Goal: Task Accomplishment & Management: Complete application form

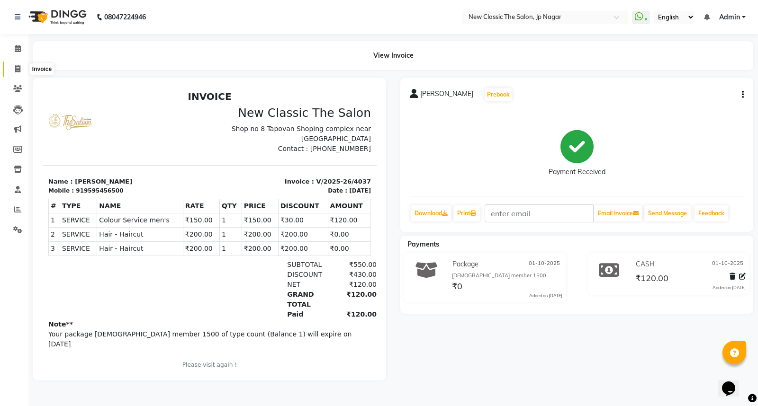
click at [16, 67] on icon at bounding box center [17, 68] width 5 height 7
select select "service"
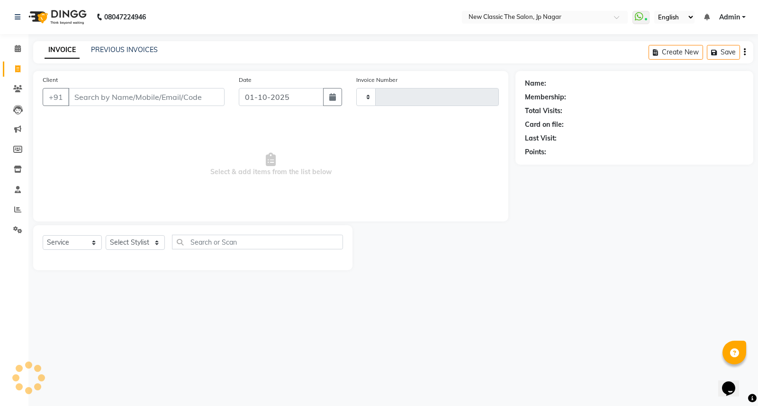
type input "4038"
select select "4678"
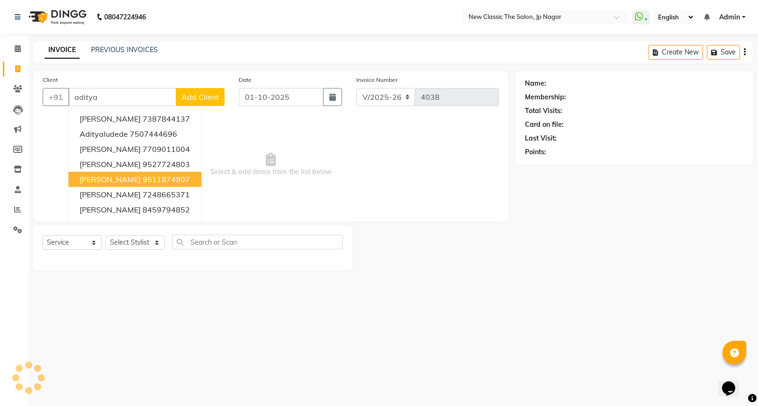
click at [111, 179] on span "[PERSON_NAME]" at bounding box center [110, 179] width 61 height 9
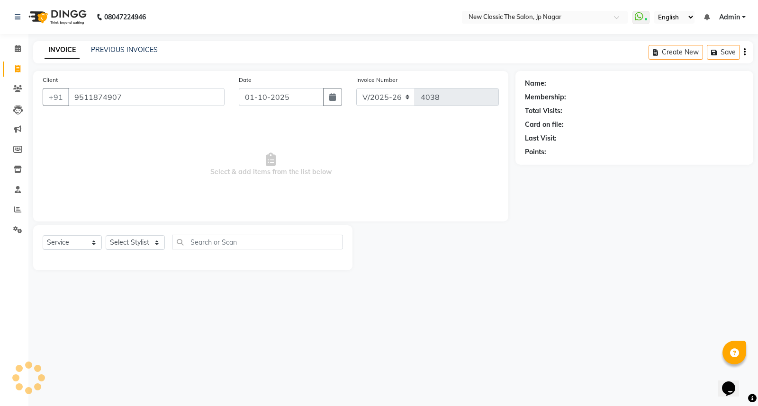
type input "9511874907"
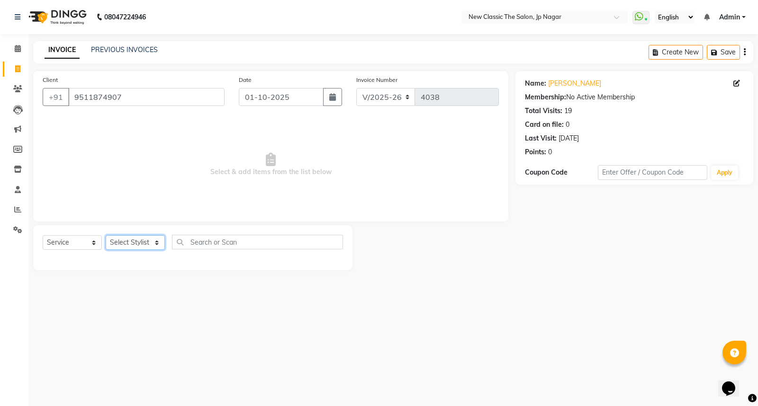
click at [142, 248] on select "Select Stylist Amit [PERSON_NAME] [PERSON_NAME] [PERSON_NAME] Manager [PERSON_N…" at bounding box center [135, 242] width 59 height 15
select select "27627"
click at [106, 236] on select "Select Stylist Amit [PERSON_NAME] [PERSON_NAME] [PERSON_NAME] Manager [PERSON_N…" at bounding box center [135, 242] width 59 height 15
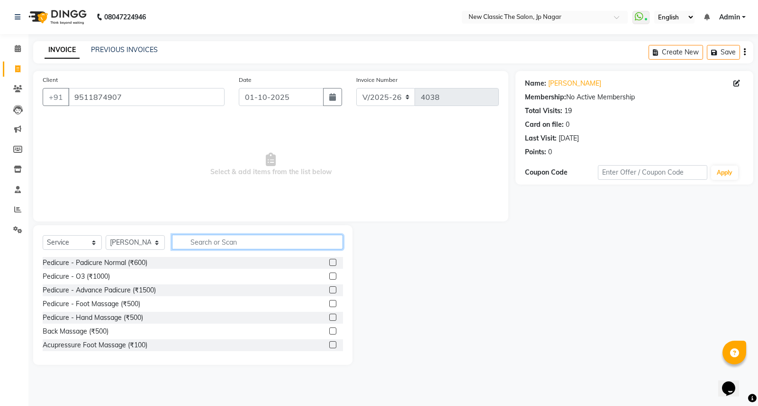
drag, startPoint x: 207, startPoint y: 246, endPoint x: 216, endPoint y: 243, distance: 9.0
click at [212, 244] on input "text" at bounding box center [257, 242] width 171 height 15
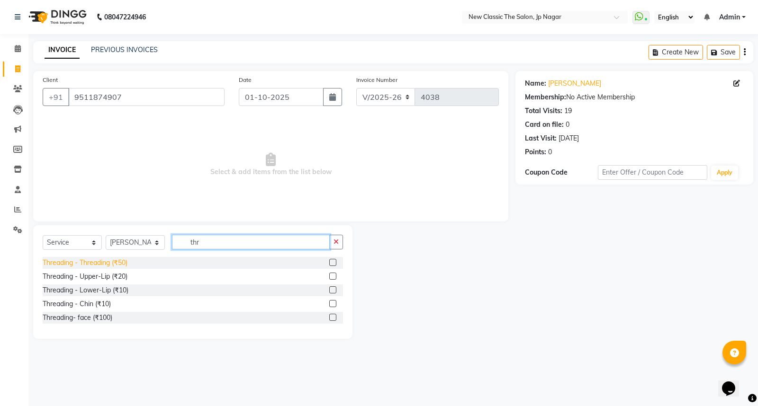
type input "thr"
click at [99, 262] on div "Threading - Threading (₹50)" at bounding box center [85, 263] width 85 height 10
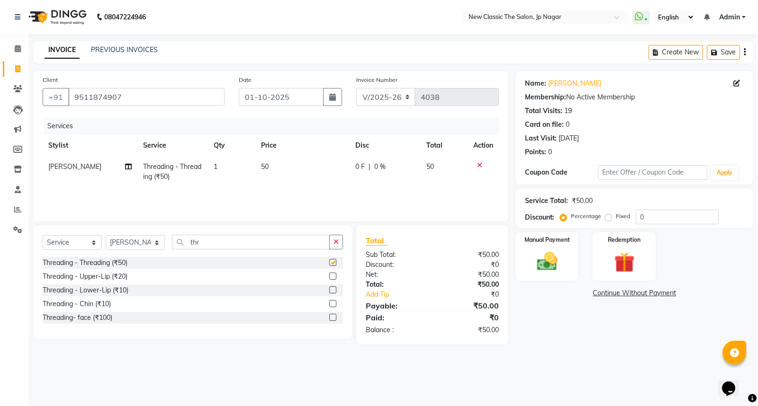
checkbox input "false"
click at [544, 265] on img at bounding box center [547, 262] width 34 height 24
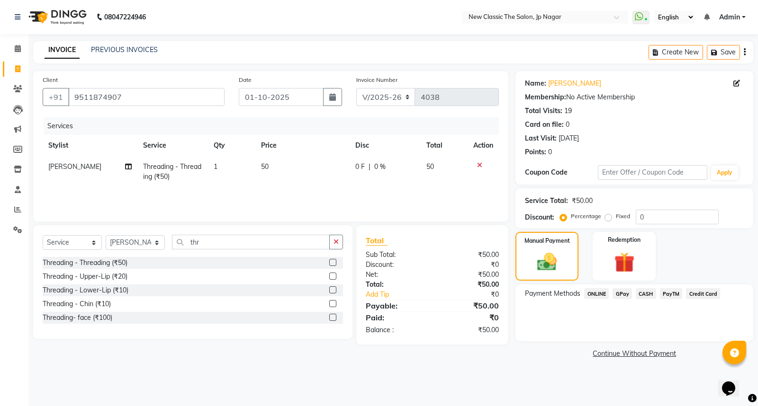
click at [644, 295] on span "CASH" at bounding box center [645, 293] width 20 height 11
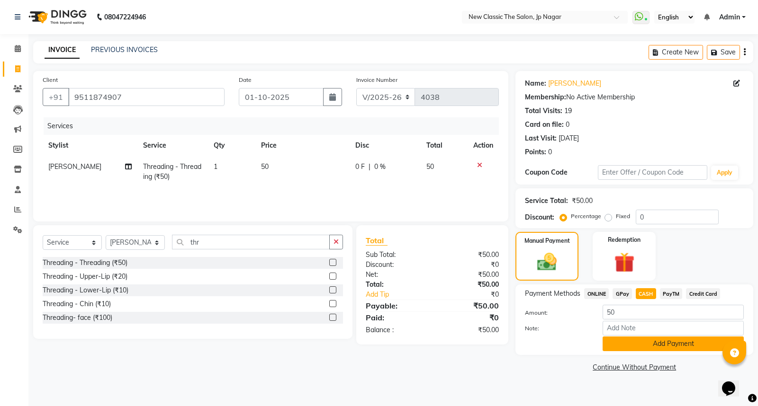
drag, startPoint x: 645, startPoint y: 349, endPoint x: 642, endPoint y: 341, distance: 7.9
click at [645, 348] on button "Add Payment" at bounding box center [672, 344] width 141 height 15
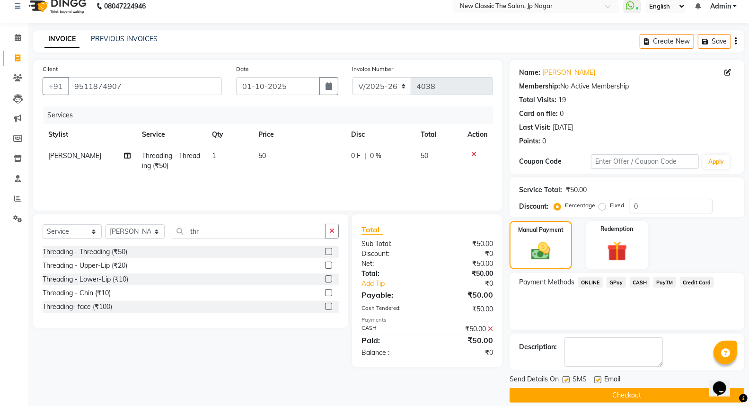
scroll to position [21, 0]
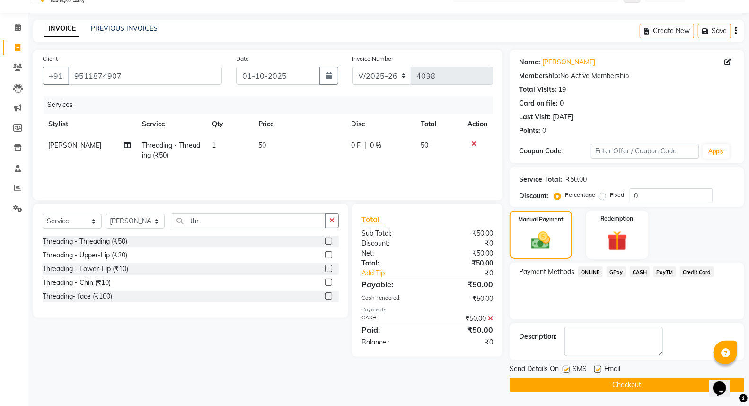
drag, startPoint x: 635, startPoint y: 382, endPoint x: 612, endPoint y: 350, distance: 38.9
click at [637, 380] on button "Checkout" at bounding box center [627, 385] width 235 height 15
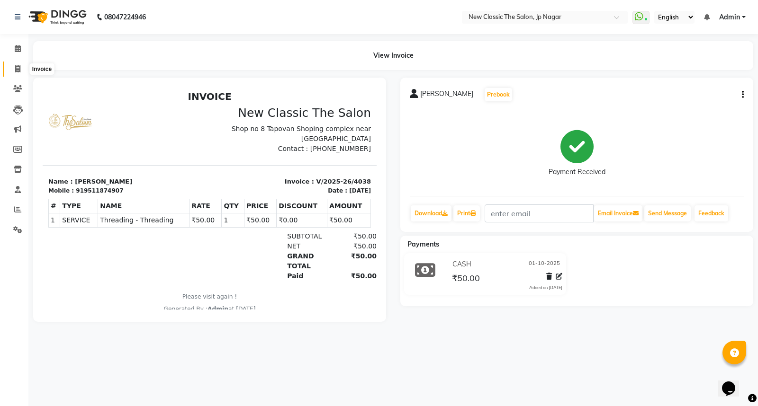
click at [16, 71] on icon at bounding box center [17, 68] width 5 height 7
select select "service"
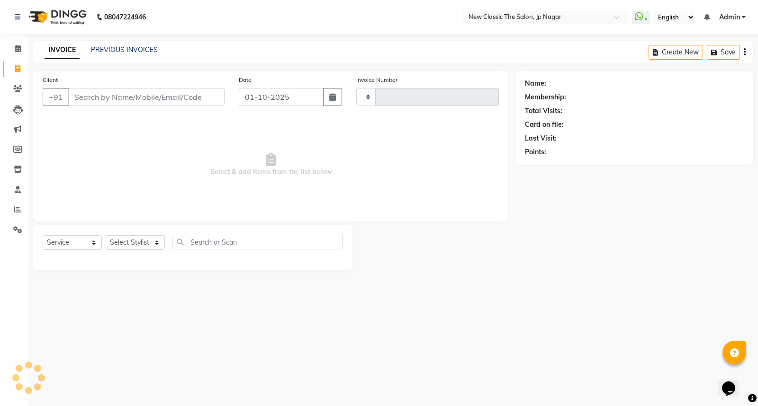
type input "4039"
select select "4678"
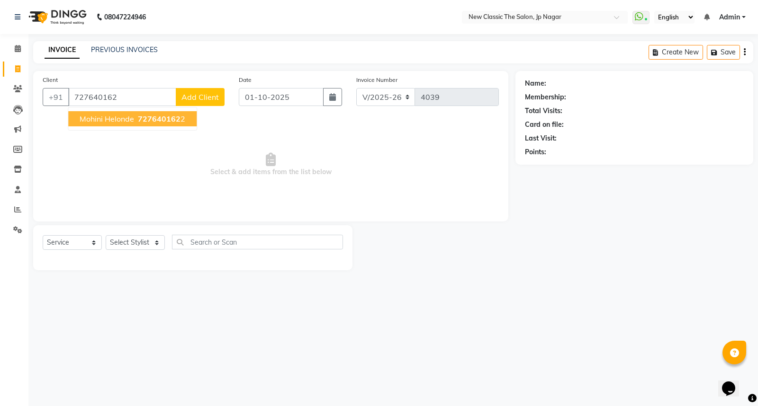
drag, startPoint x: 128, startPoint y: 122, endPoint x: 119, endPoint y: 125, distance: 9.4
click at [125, 122] on span "Mohini Helonde" at bounding box center [107, 118] width 54 height 9
type input "7276401622"
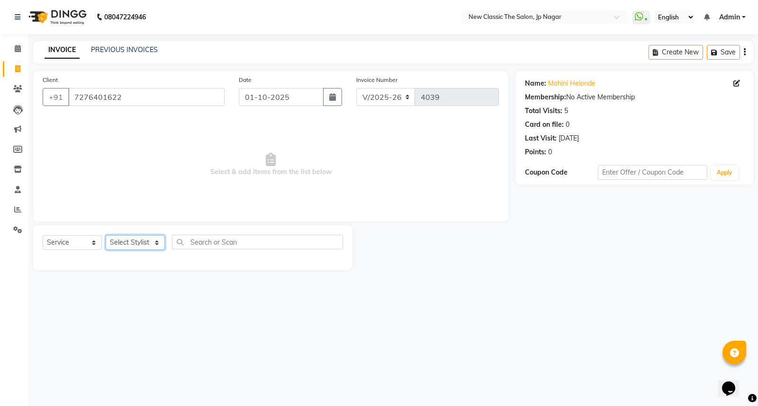
click at [135, 242] on select "Select Stylist Amit [PERSON_NAME] [PERSON_NAME] [PERSON_NAME] Manager [PERSON_N…" at bounding box center [135, 242] width 59 height 15
click at [106, 236] on select "Select Stylist Amit [PERSON_NAME] [PERSON_NAME] [PERSON_NAME] Manager [PERSON_N…" at bounding box center [135, 242] width 59 height 15
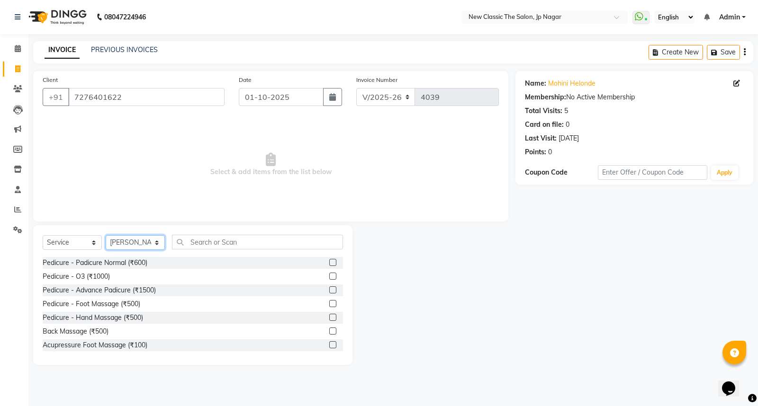
click at [142, 242] on select "Select Stylist Amit [PERSON_NAME] [PERSON_NAME] [PERSON_NAME] Manager [PERSON_N…" at bounding box center [135, 242] width 59 height 15
select select "85910"
click at [106, 236] on select "Select Stylist Amit [PERSON_NAME] [PERSON_NAME] [PERSON_NAME] Manager [PERSON_N…" at bounding box center [135, 242] width 59 height 15
click at [204, 243] on input "text" at bounding box center [257, 242] width 171 height 15
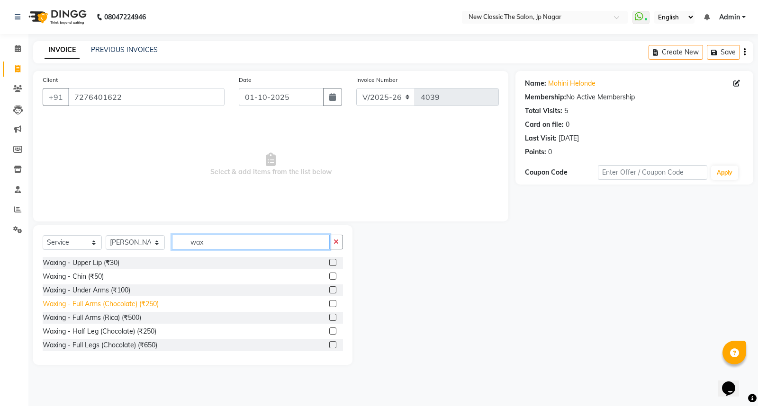
type input "wax"
drag, startPoint x: 135, startPoint y: 303, endPoint x: 138, endPoint y: 320, distance: 16.4
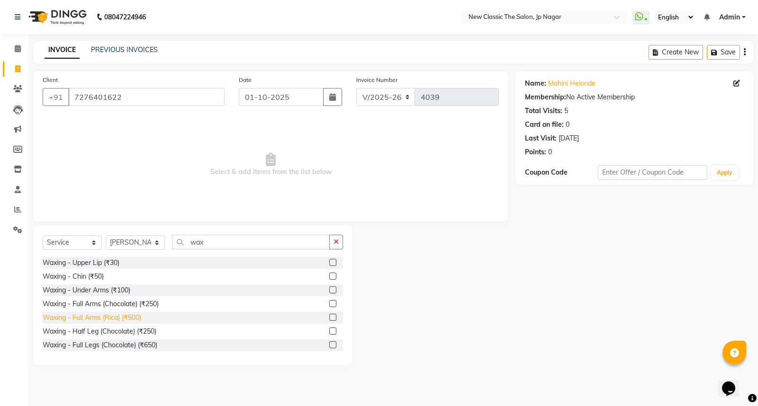
click at [135, 304] on div "Waxing - Full Arms (Chocolate) (₹250)" at bounding box center [101, 304] width 116 height 10
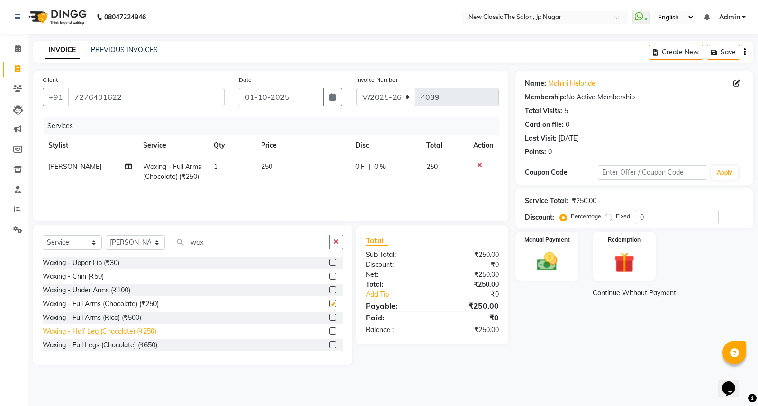
checkbox input "false"
drag, startPoint x: 145, startPoint y: 333, endPoint x: 143, endPoint y: 318, distance: 15.7
click at [144, 329] on div "Waxing - Half Leg (Chocolate) (₹250)" at bounding box center [100, 332] width 114 height 10
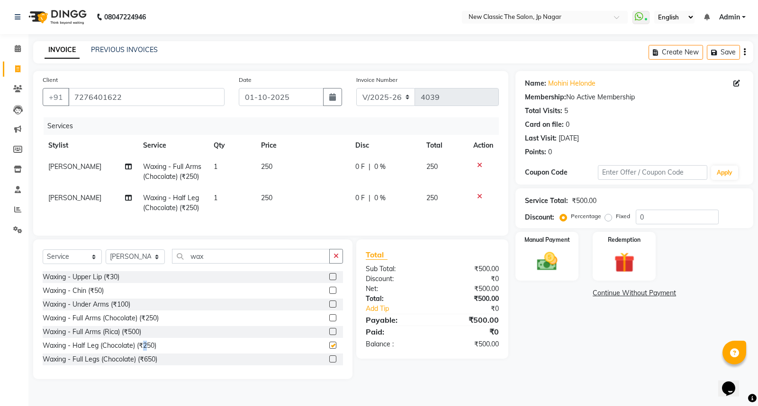
checkbox input "false"
click at [60, 196] on span "[PERSON_NAME]" at bounding box center [74, 198] width 53 height 9
select select "85910"
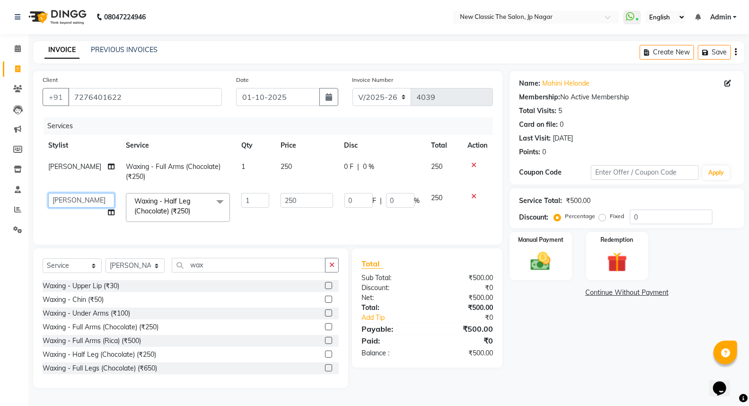
click at [60, 196] on select "Amit [PERSON_NAME] [PERSON_NAME] [PERSON_NAME] Manager [PERSON_NAME] [PERSON_NA…" at bounding box center [81, 200] width 66 height 15
click at [48, 193] on select "Amit [PERSON_NAME] [PERSON_NAME] [PERSON_NAME] Manager [PERSON_NAME] [PERSON_NA…" at bounding box center [81, 200] width 66 height 15
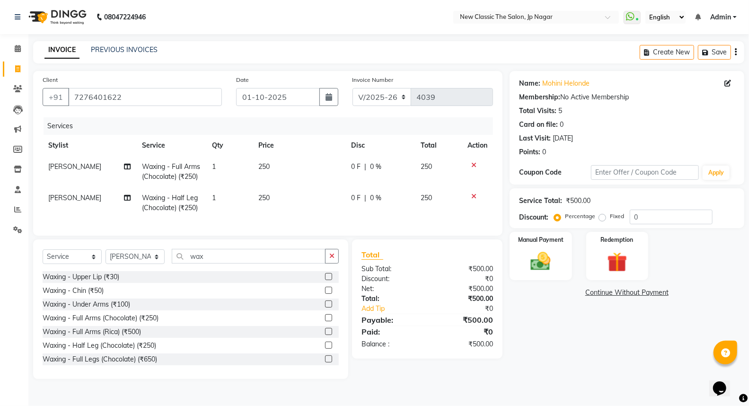
drag, startPoint x: 329, startPoint y: 277, endPoint x: 335, endPoint y: 275, distance: 6.9
click at [329, 264] on button "button" at bounding box center [332, 256] width 14 height 15
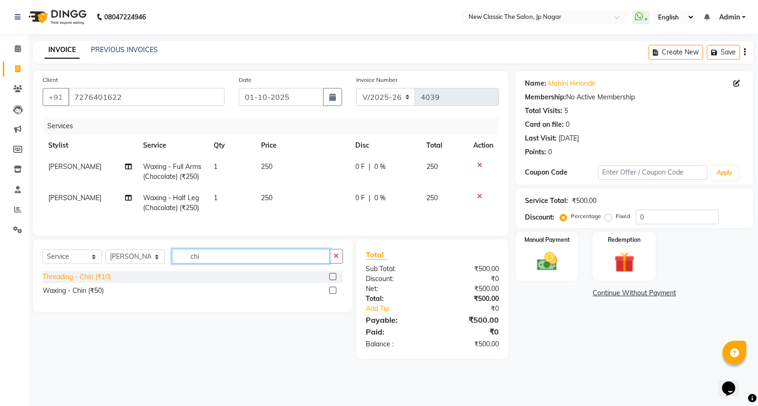
type input "chi"
click at [65, 282] on div "Threading - Chin (₹10)" at bounding box center [77, 277] width 68 height 10
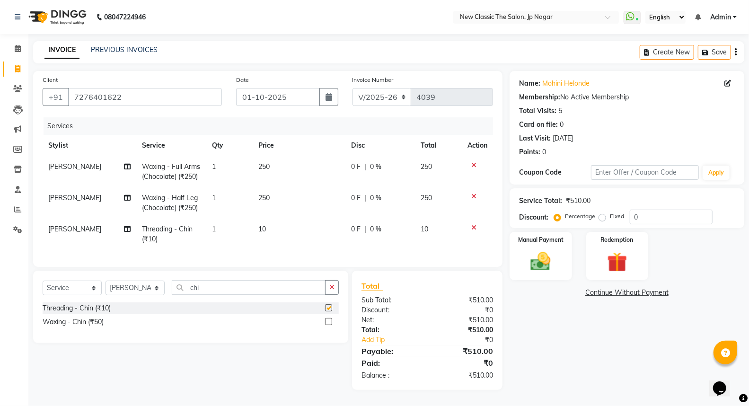
checkbox input "false"
click at [261, 233] on span "10" at bounding box center [263, 229] width 8 height 9
select select "85910"
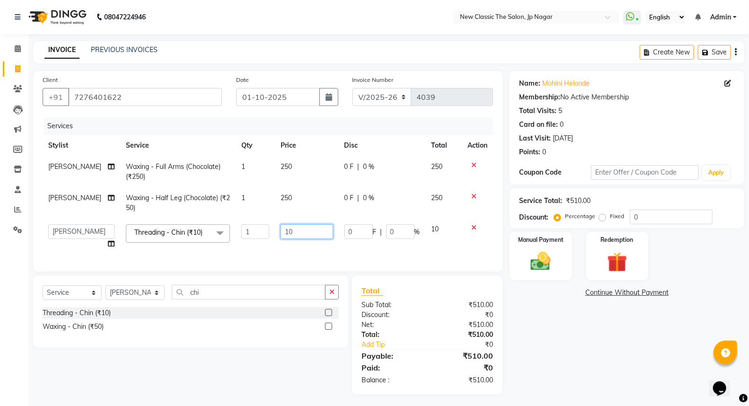
click at [281, 233] on input "10" at bounding box center [307, 231] width 53 height 15
type input "20"
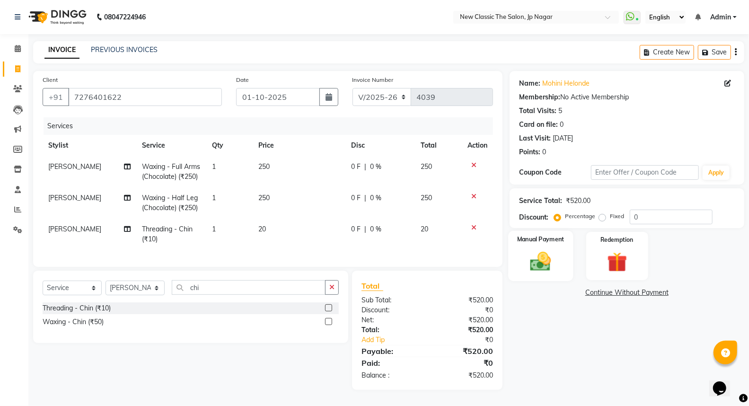
click at [537, 267] on img at bounding box center [541, 262] width 34 height 24
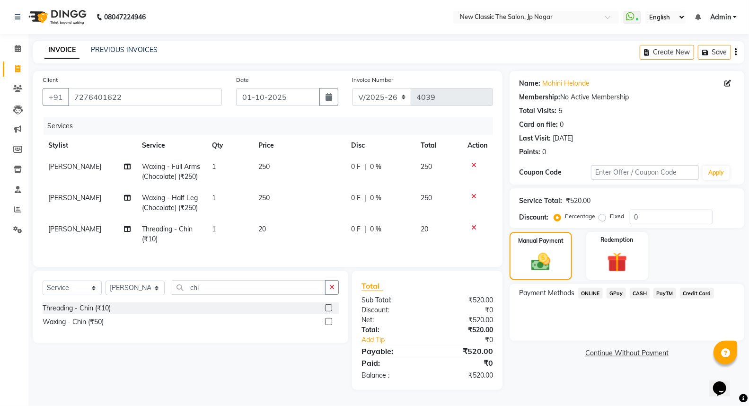
click at [588, 292] on span "ONLINE" at bounding box center [591, 293] width 25 height 11
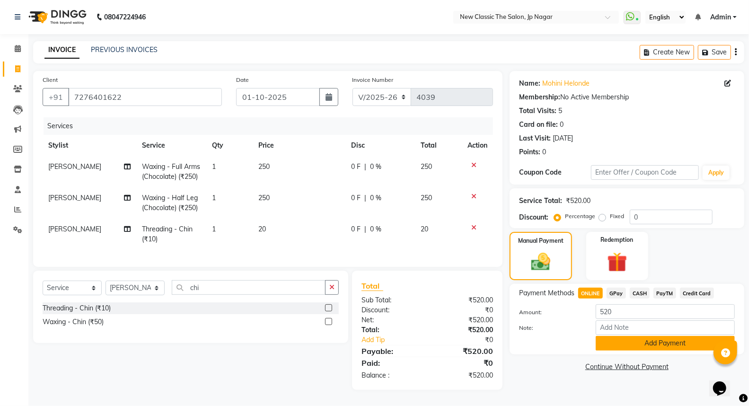
click at [615, 342] on button "Add Payment" at bounding box center [665, 343] width 139 height 15
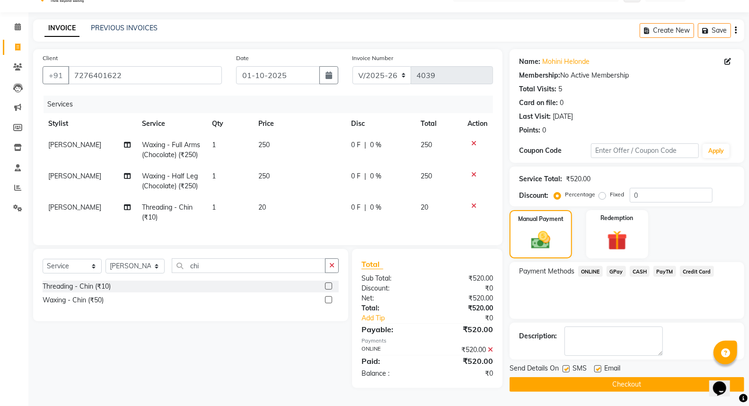
scroll to position [35, 0]
click at [604, 377] on button "Checkout" at bounding box center [627, 384] width 235 height 15
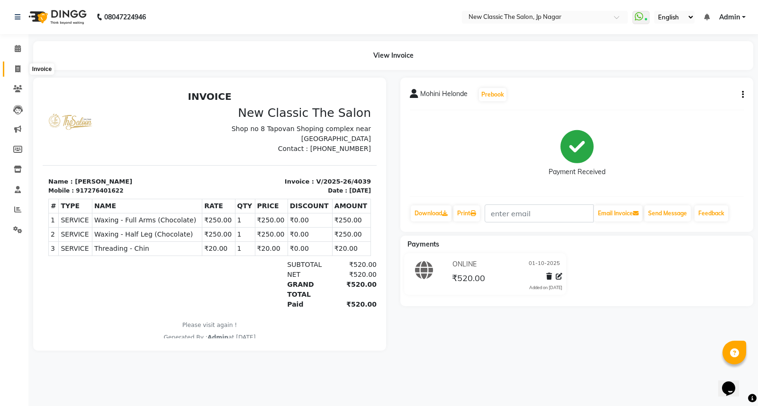
drag, startPoint x: 16, startPoint y: 68, endPoint x: 22, endPoint y: 72, distance: 7.2
click at [17, 68] on icon at bounding box center [17, 68] width 5 height 7
select select "service"
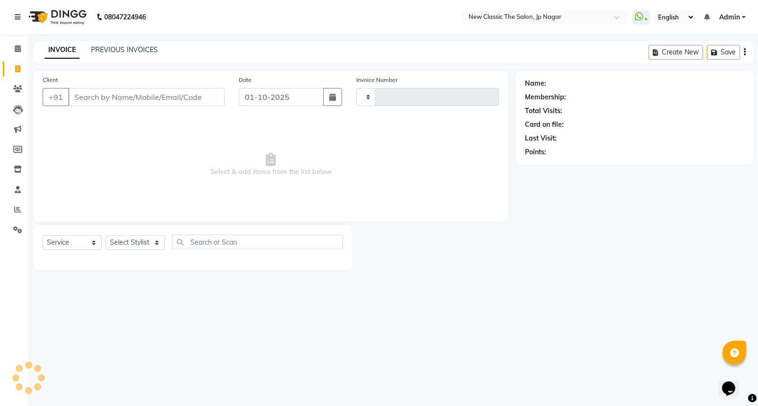
type input "4040"
select select "4678"
type input "c"
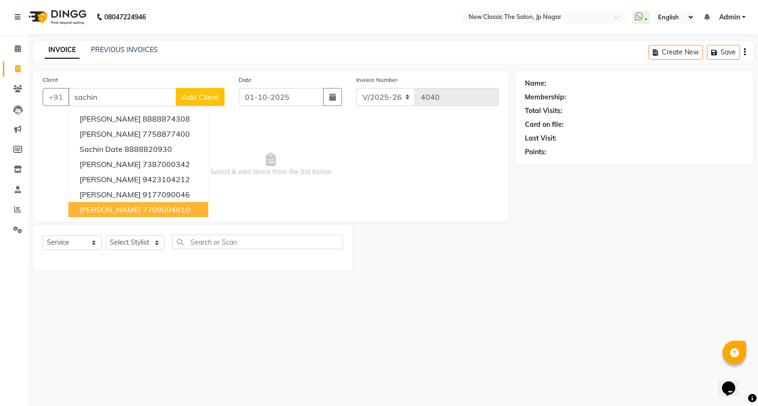
click at [141, 209] on span "[PERSON_NAME]" at bounding box center [110, 209] width 61 height 9
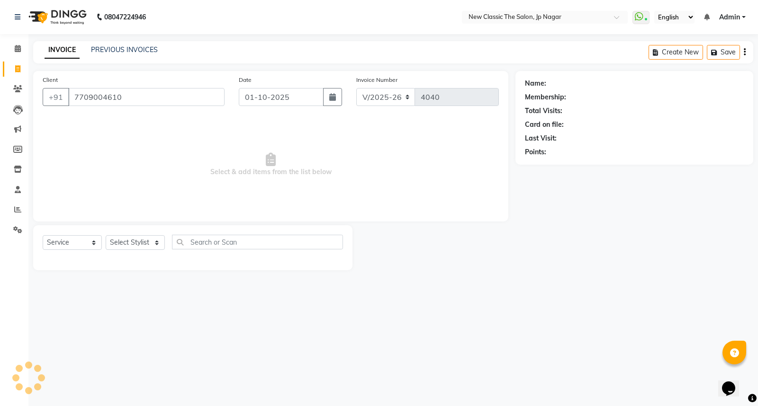
type input "7709004610"
select select "1: Object"
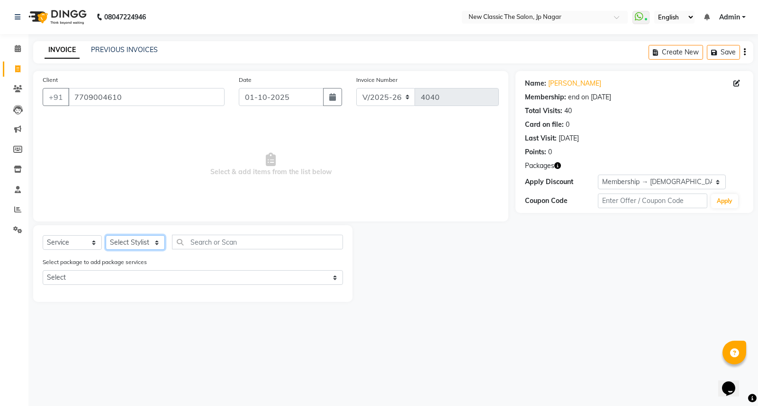
click at [131, 245] on select "Select Stylist Amit [PERSON_NAME] [PERSON_NAME] [PERSON_NAME] Manager [PERSON_N…" at bounding box center [135, 242] width 59 height 15
select select "27632"
click at [106, 236] on select "Select Stylist Amit [PERSON_NAME] [PERSON_NAME] [PERSON_NAME] Manager [PERSON_N…" at bounding box center [135, 242] width 59 height 15
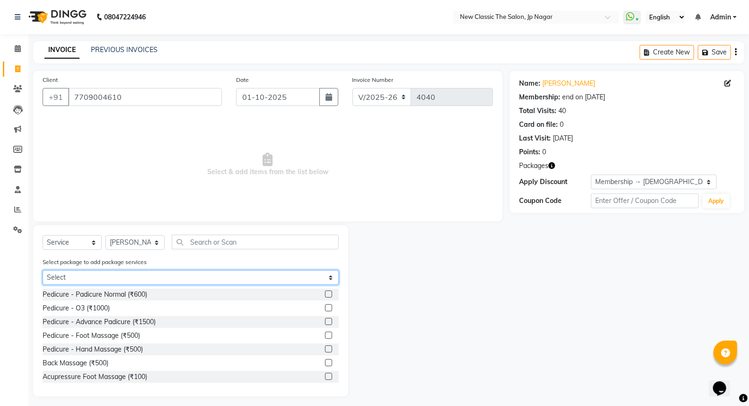
click at [130, 280] on select "Select [DEMOGRAPHIC_DATA] member 1500" at bounding box center [191, 277] width 296 height 15
select select "1: Object"
click at [43, 270] on select "Select [DEMOGRAPHIC_DATA] member 1500" at bounding box center [191, 277] width 296 height 15
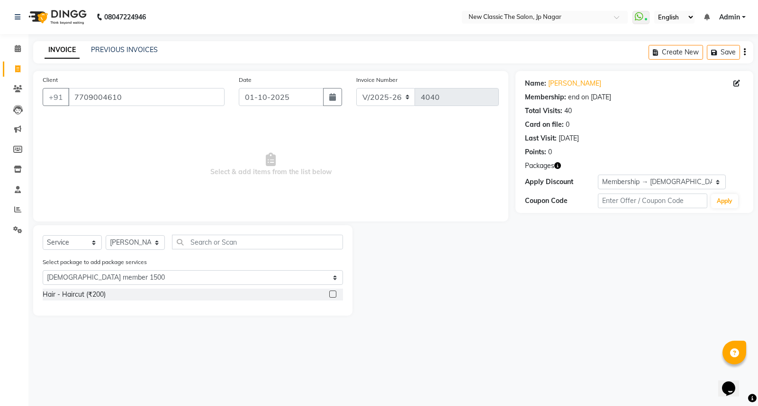
click at [332, 294] on label at bounding box center [332, 294] width 7 height 7
click at [332, 294] on input "checkbox" at bounding box center [332, 295] width 6 height 6
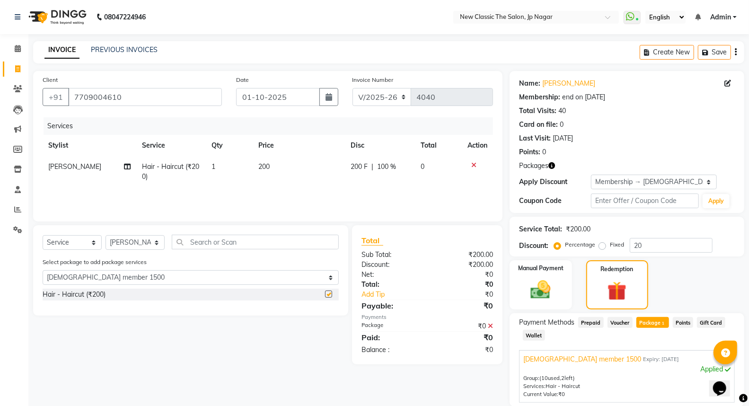
checkbox input "false"
click at [278, 245] on input "text" at bounding box center [255, 242] width 167 height 15
type input "s"
select select "0: undefined"
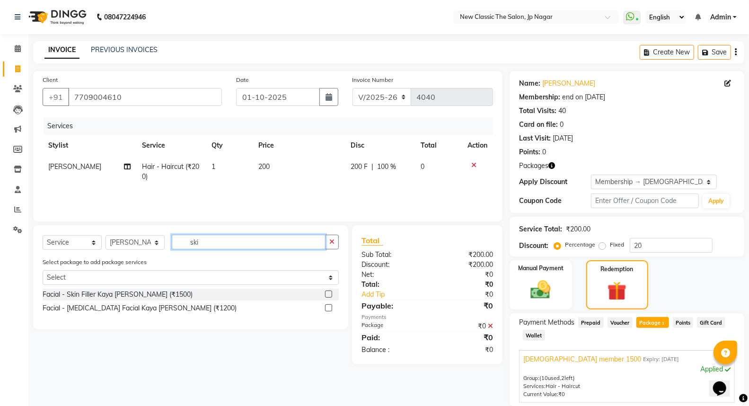
type input "ski"
click at [328, 295] on label at bounding box center [328, 294] width 7 height 7
click at [328, 295] on input "checkbox" at bounding box center [328, 295] width 6 height 6
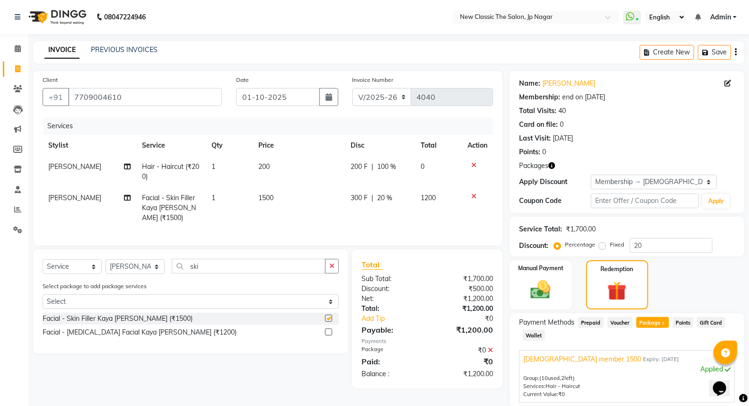
checkbox input "false"
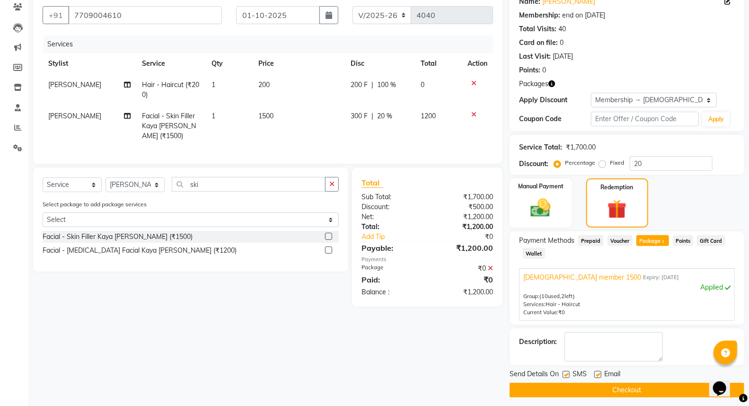
scroll to position [87, 0]
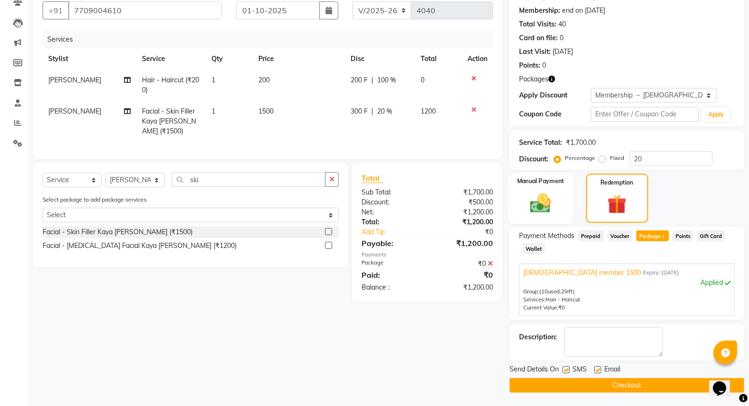
click at [526, 205] on img at bounding box center [541, 203] width 34 height 24
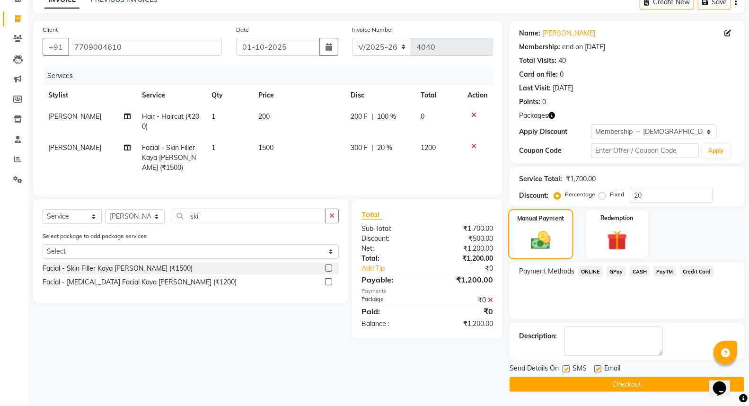
scroll to position [50, 0]
click at [646, 266] on div "Payment Methods ONLINE GPay CASH PayTM Credit Card" at bounding box center [627, 291] width 235 height 57
click at [645, 271] on span "CASH" at bounding box center [640, 272] width 20 height 11
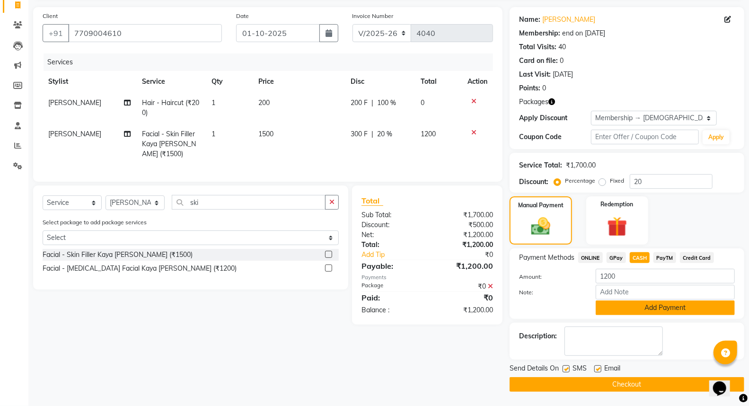
click at [624, 311] on button "Add Payment" at bounding box center [665, 308] width 139 height 15
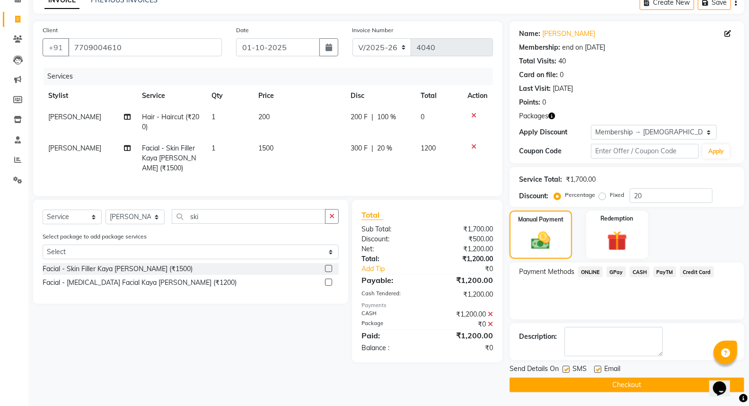
click at [617, 381] on button "Checkout" at bounding box center [627, 385] width 235 height 15
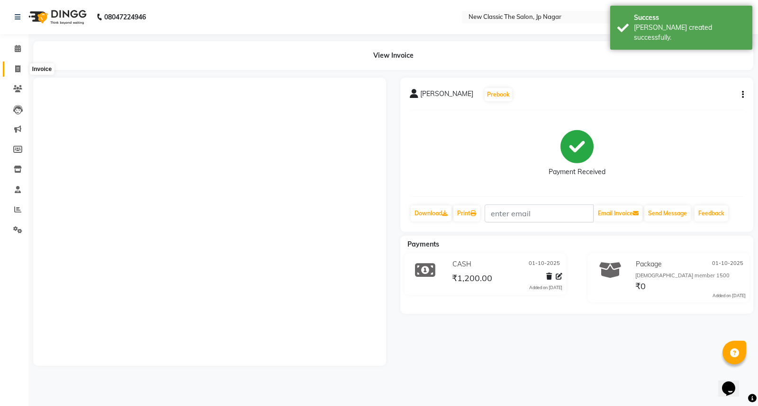
click at [18, 71] on icon at bounding box center [17, 68] width 5 height 7
select select "service"
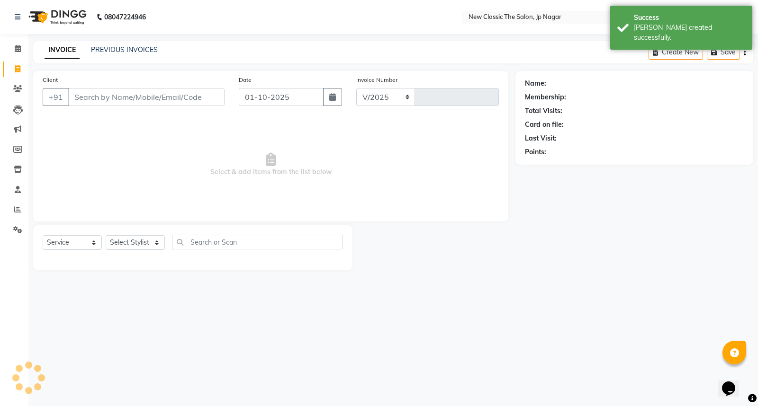
select select "4678"
type input "4041"
click at [171, 100] on input "Client" at bounding box center [146, 97] width 156 height 18
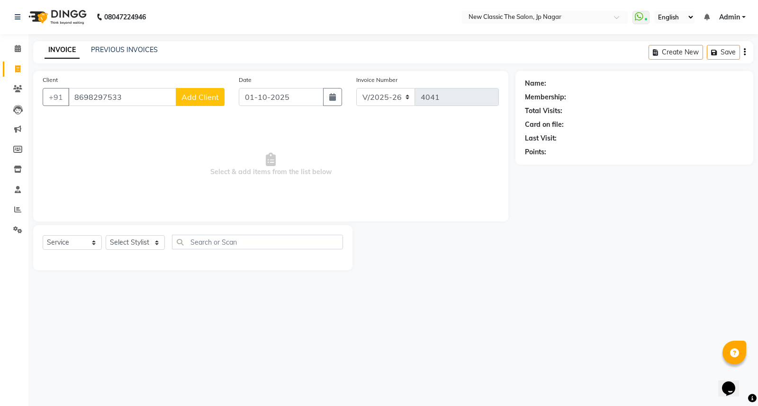
type input "8698297533"
click at [205, 101] on span "Add Client" at bounding box center [199, 96] width 37 height 9
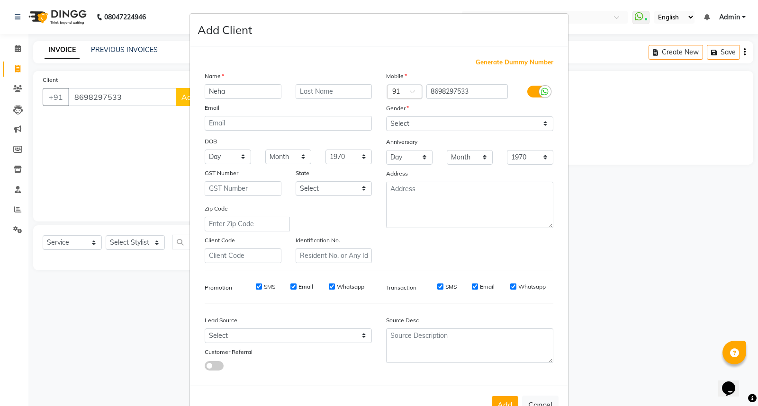
type input "Neha"
click at [404, 123] on select "Select [DEMOGRAPHIC_DATA] [DEMOGRAPHIC_DATA] Other Prefer Not To Say" at bounding box center [469, 123] width 167 height 15
select select "[DEMOGRAPHIC_DATA]"
click at [386, 116] on select "Select [DEMOGRAPHIC_DATA] [DEMOGRAPHIC_DATA] Other Prefer Not To Say" at bounding box center [469, 123] width 167 height 15
click at [506, 401] on button "Add" at bounding box center [504, 404] width 27 height 17
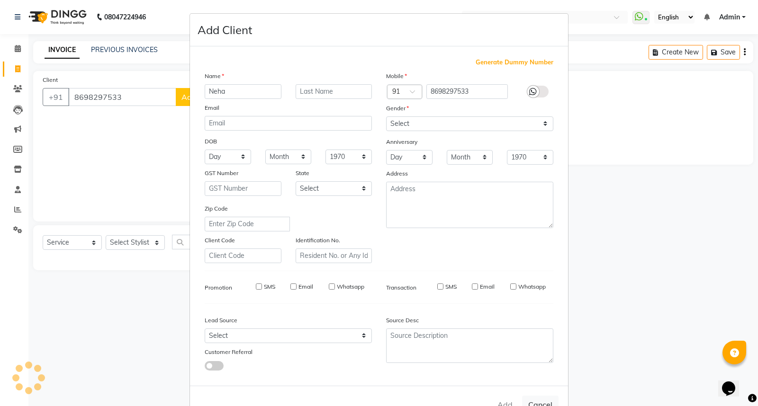
select select
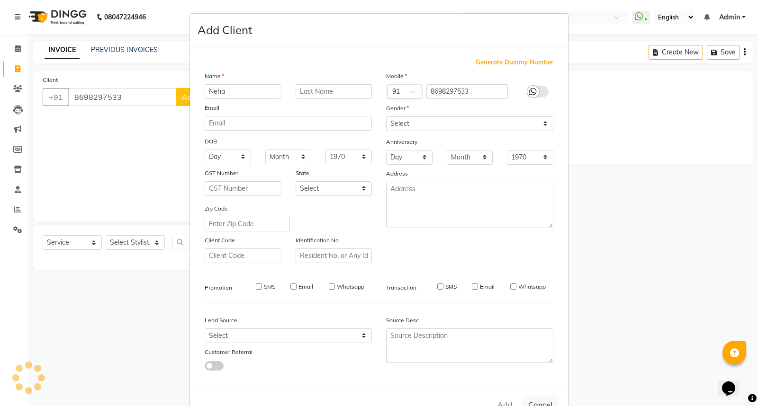
select select
checkbox input "false"
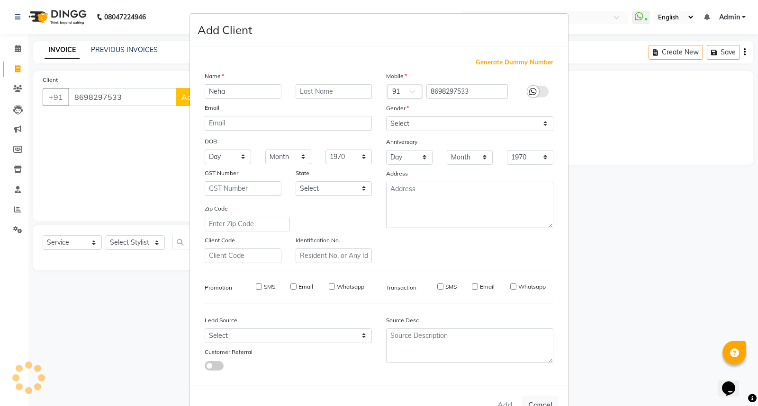
checkbox input "false"
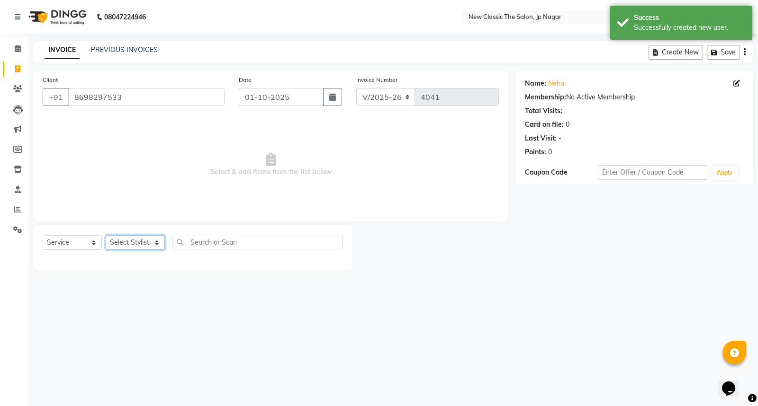
click at [125, 244] on select "Select Stylist Amit [PERSON_NAME] [PERSON_NAME] [PERSON_NAME] Manager [PERSON_N…" at bounding box center [135, 242] width 59 height 15
select select "27628"
click at [106, 236] on select "Select Stylist Amit [PERSON_NAME] [PERSON_NAME] [PERSON_NAME] Manager [PERSON_N…" at bounding box center [135, 242] width 59 height 15
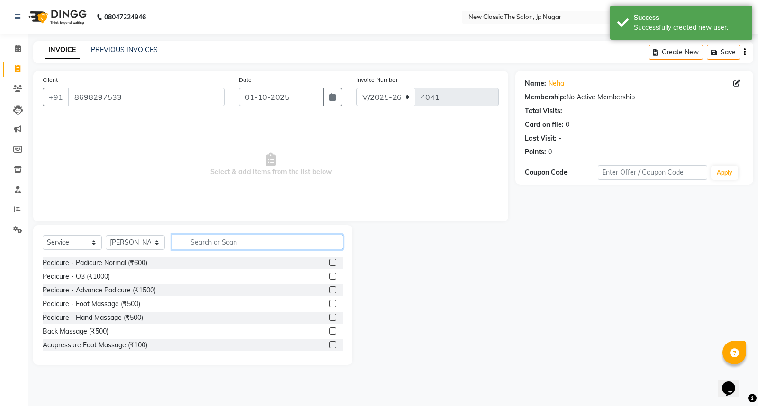
click at [230, 236] on input "text" at bounding box center [257, 242] width 171 height 15
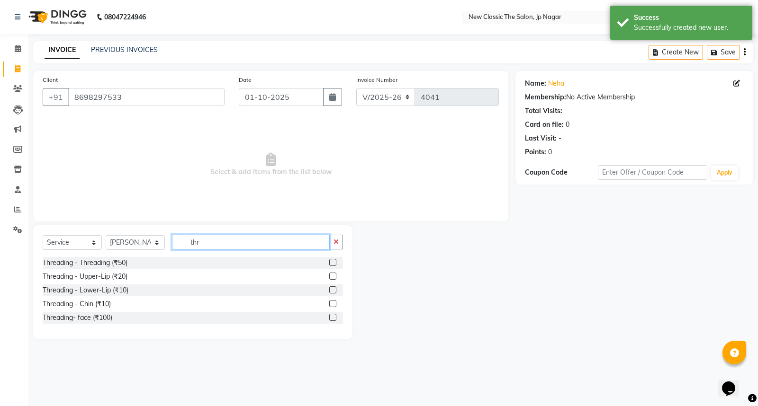
type input "thr"
click at [330, 263] on label at bounding box center [332, 262] width 7 height 7
click at [330, 263] on input "checkbox" at bounding box center [332, 263] width 6 height 6
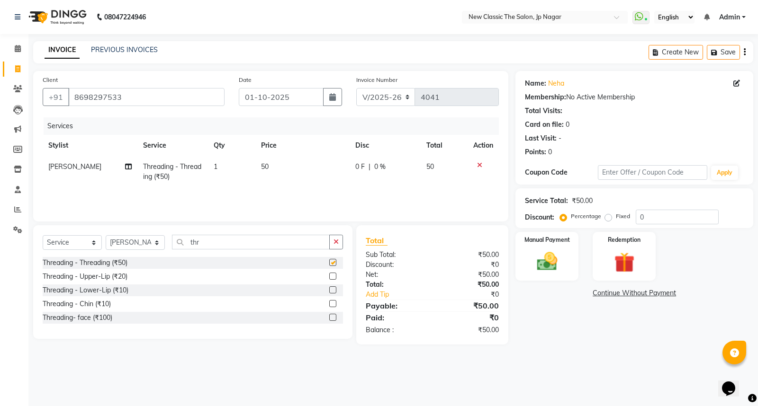
checkbox input "false"
click at [543, 263] on img at bounding box center [547, 262] width 34 height 24
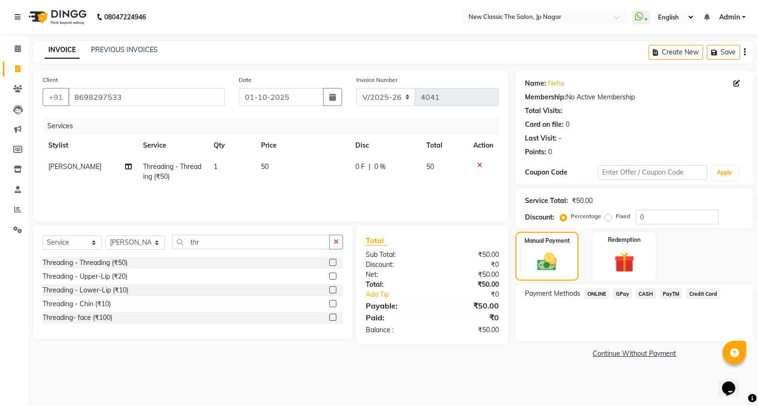
click at [669, 295] on span "PayTM" at bounding box center [671, 293] width 23 height 11
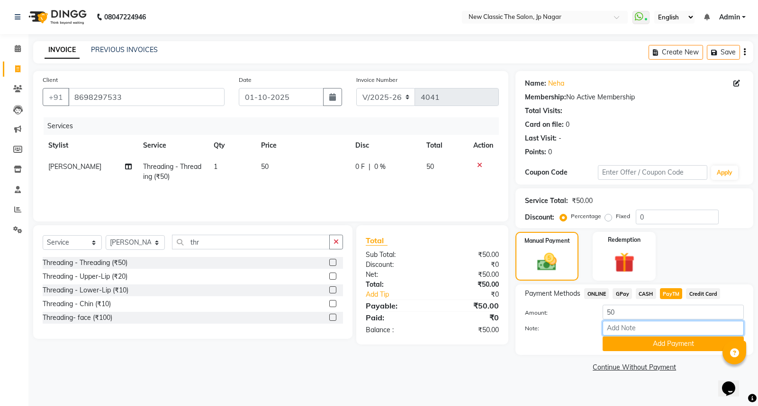
drag, startPoint x: 654, startPoint y: 330, endPoint x: 655, endPoint y: 335, distance: 5.7
click at [655, 330] on input "Note:" at bounding box center [672, 328] width 141 height 15
click at [652, 341] on button "Add Payment" at bounding box center [672, 344] width 141 height 15
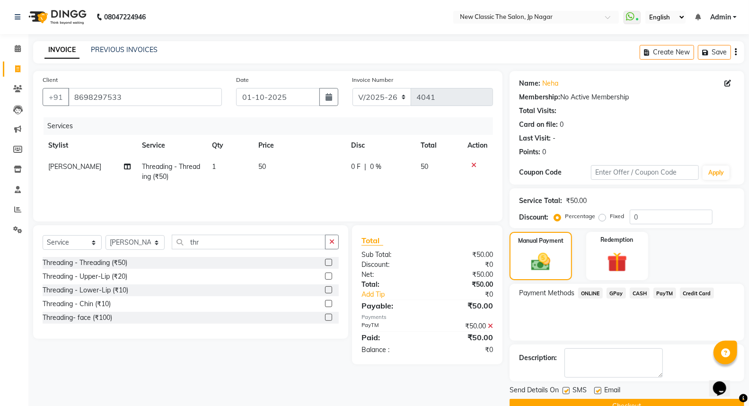
click at [626, 403] on button "Checkout" at bounding box center [627, 406] width 235 height 15
